Goal: Task Accomplishment & Management: Manage account settings

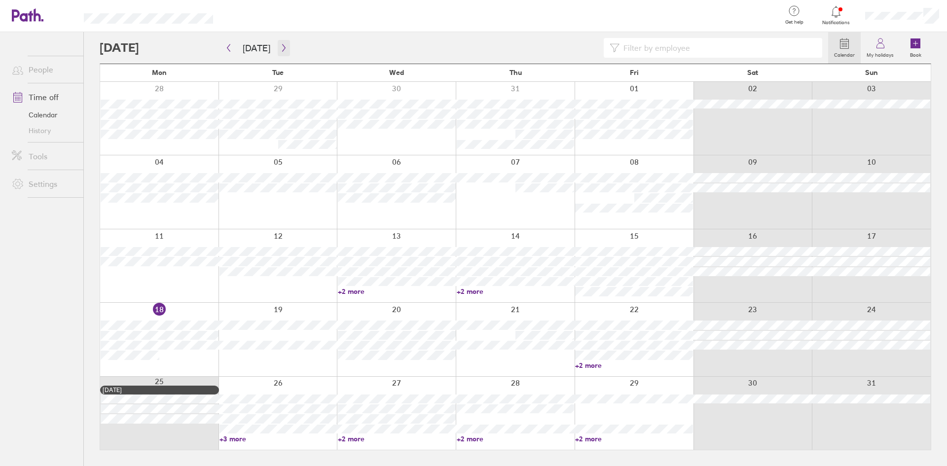
click at [282, 46] on icon "button" at bounding box center [283, 47] width 3 height 7
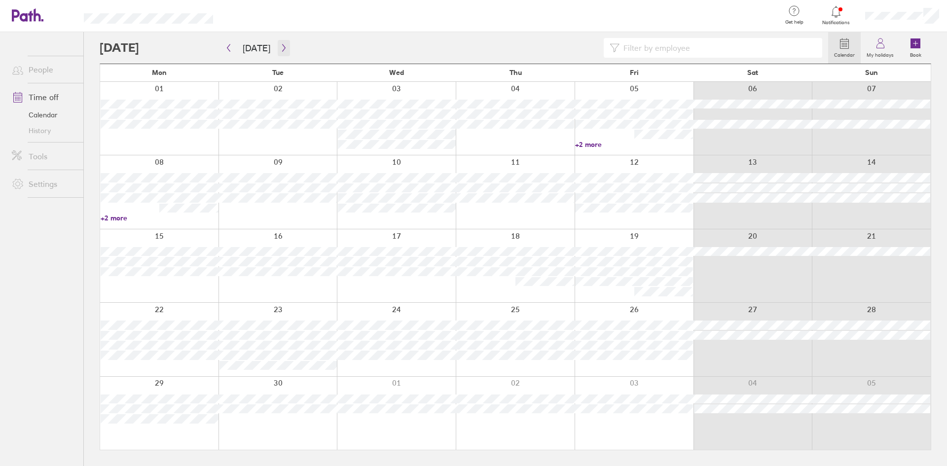
click at [280, 48] on icon "button" at bounding box center [283, 48] width 7 height 8
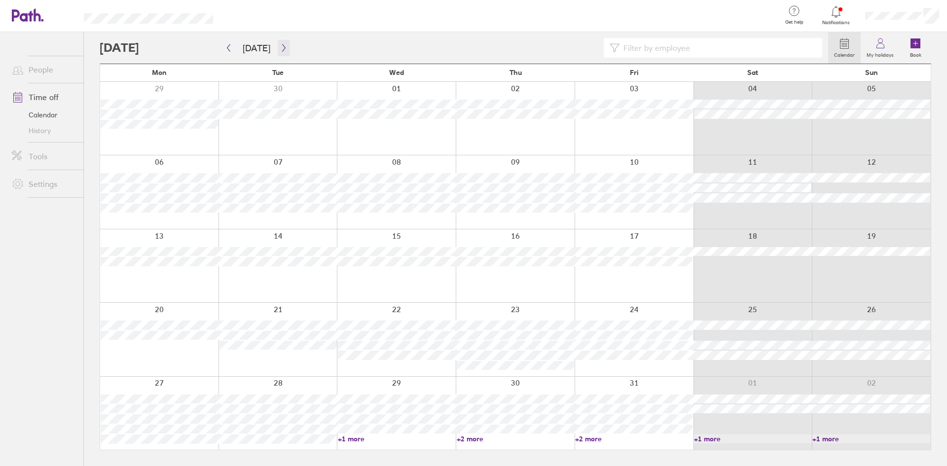
click at [280, 48] on icon "button" at bounding box center [283, 48] width 7 height 8
